Goal: Transaction & Acquisition: Purchase product/service

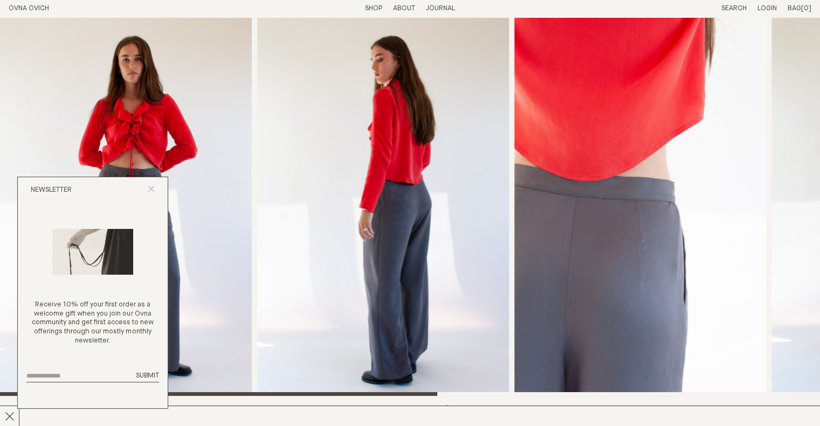
click at [150, 190] on line "Close popup" at bounding box center [151, 189] width 6 height 6
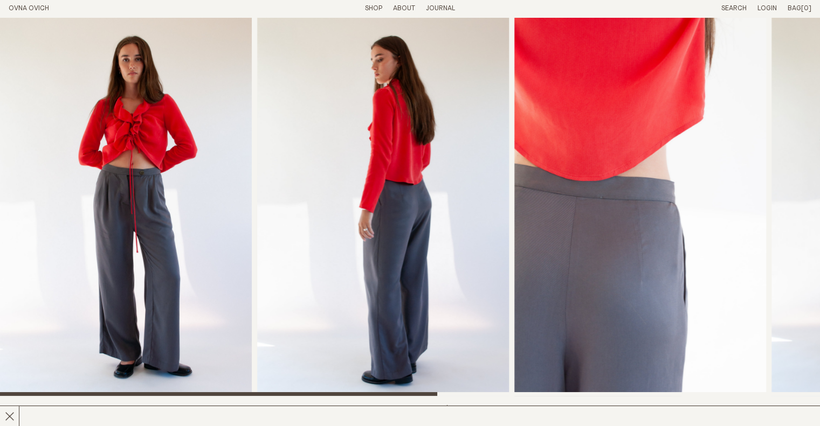
click at [163, 203] on img "1 / 6" at bounding box center [126, 206] width 252 height 379
click at [370, 9] on link "Shop" at bounding box center [373, 8] width 17 height 7
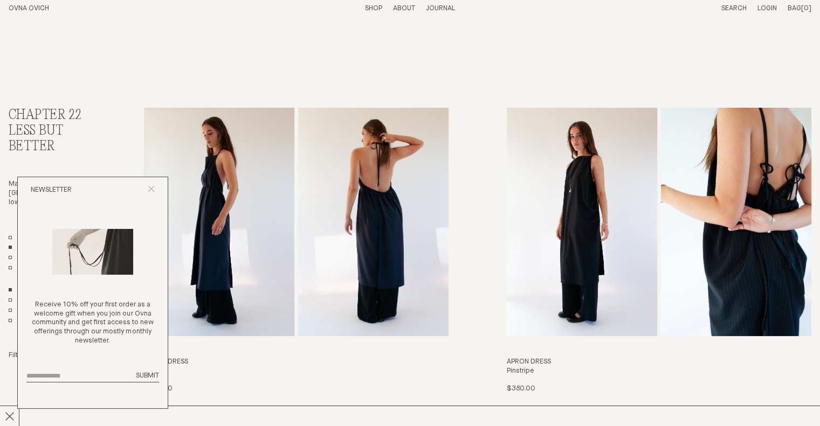
click at [151, 186] on icon "Close popup" at bounding box center [151, 188] width 7 height 7
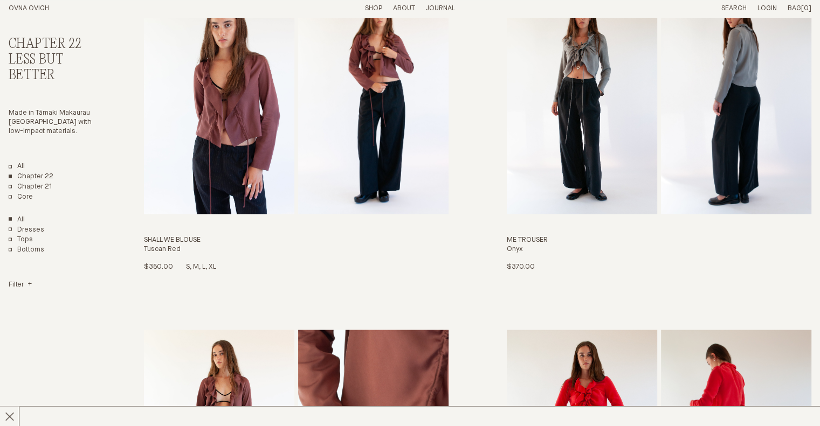
scroll to position [1832, 0]
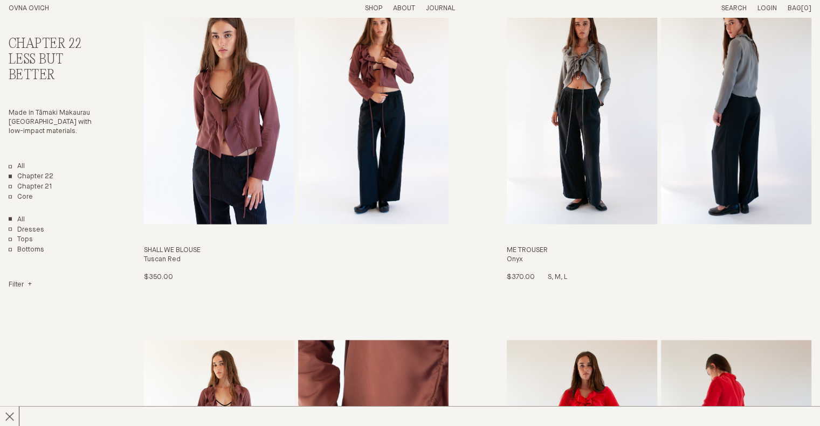
click at [598, 121] on img "Me Trouser" at bounding box center [582, 110] width 150 height 228
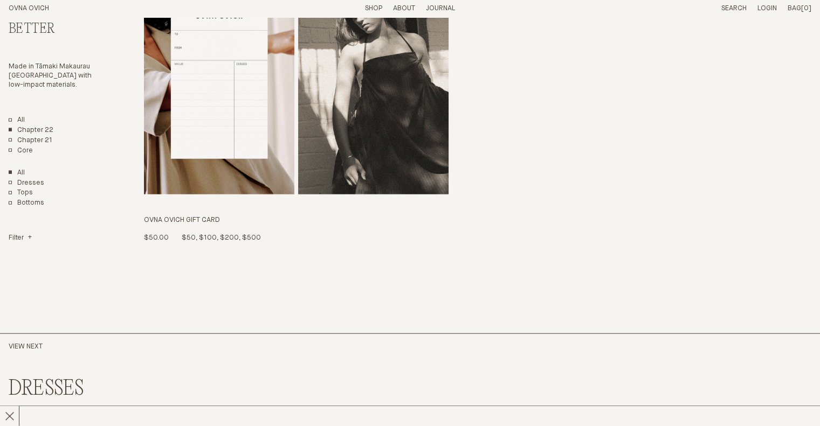
scroll to position [2574, 0]
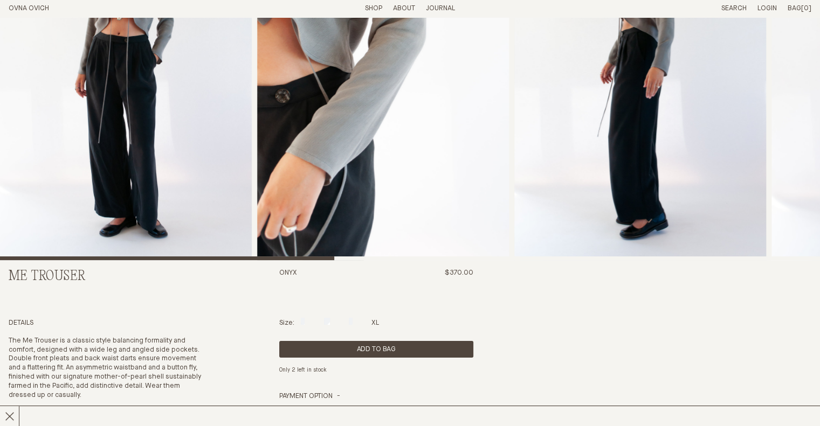
scroll to position [216, 0]
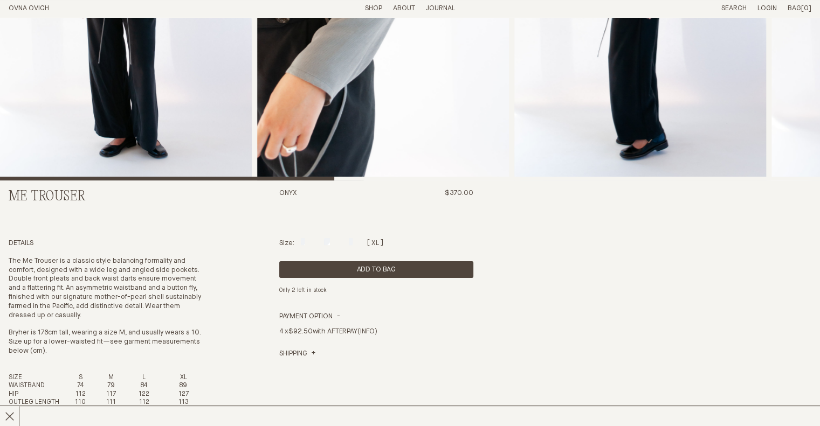
click at [377, 242] on div at bounding box center [375, 241] width 8 height 7
